Goal: Task Accomplishment & Management: Manage account settings

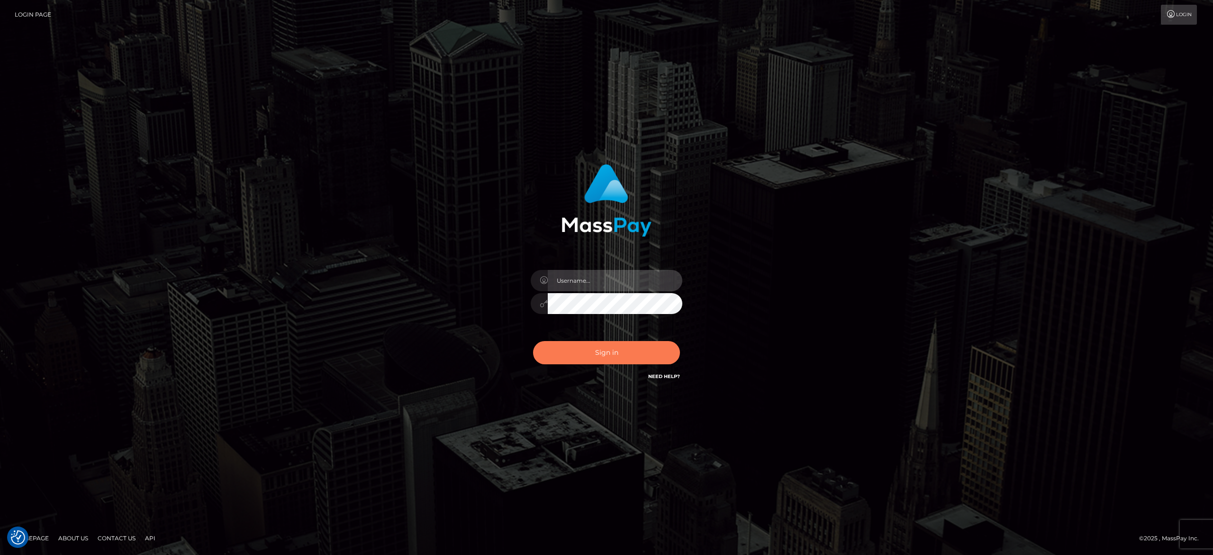
type input "alexandra.barbu"
click at [593, 352] on button "Sign in" at bounding box center [606, 352] width 147 height 23
type input "[PERSON_NAME].[PERSON_NAME]"
click at [593, 353] on button "Sign in" at bounding box center [606, 352] width 147 height 23
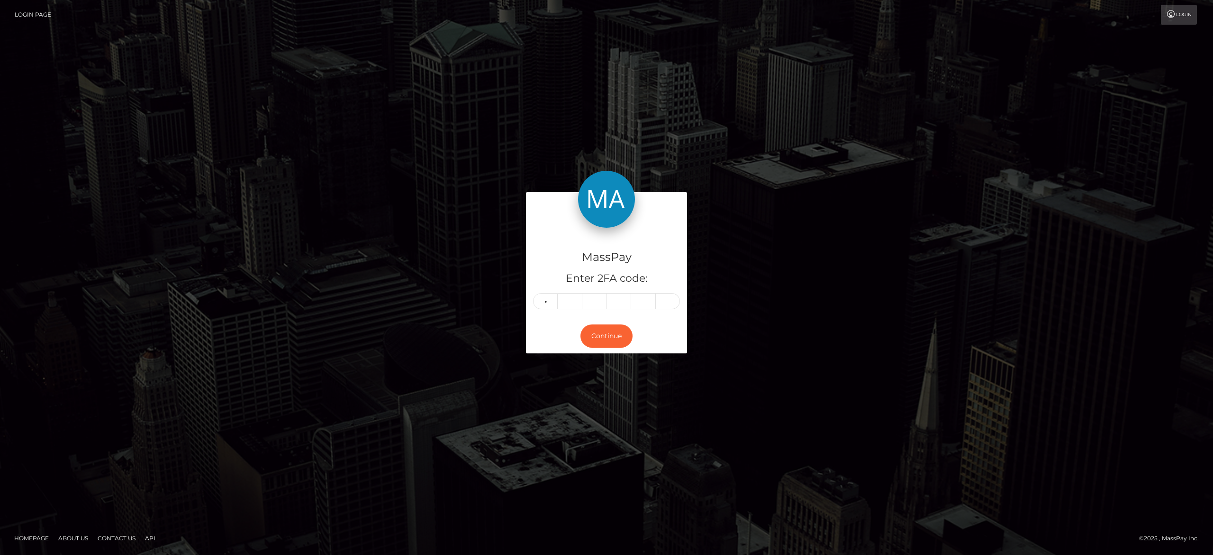
type input "2"
type input "1"
type input "5"
type input "1"
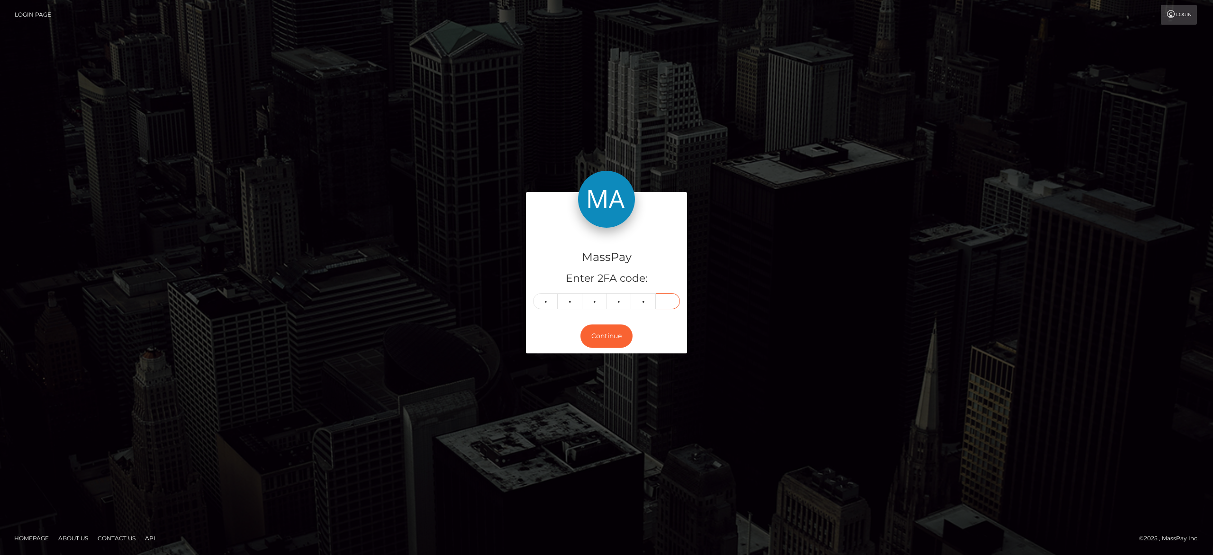
type input "6"
